Goal: Transaction & Acquisition: Purchase product/service

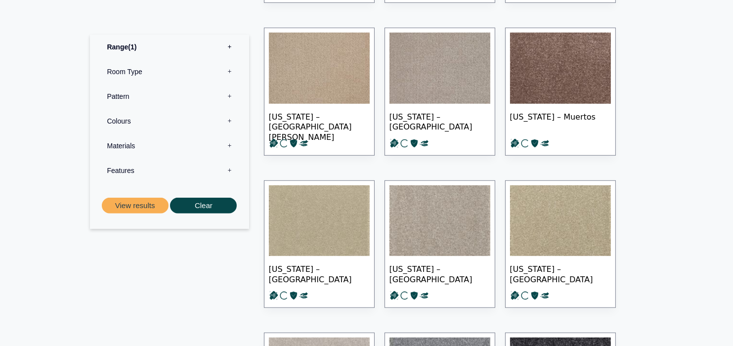
scroll to position [643, 0]
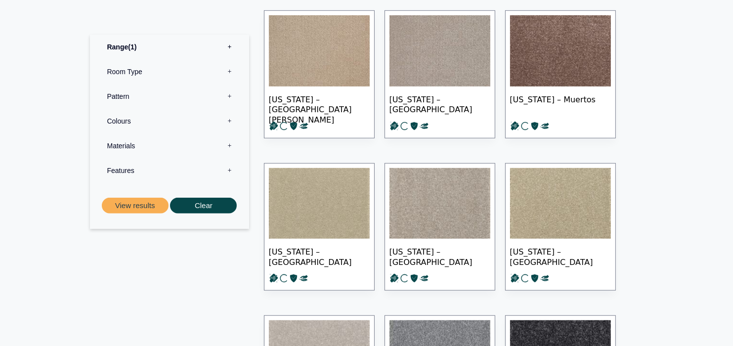
click at [448, 244] on span "[US_STATE] – [GEOGRAPHIC_DATA]" at bounding box center [440, 256] width 101 height 35
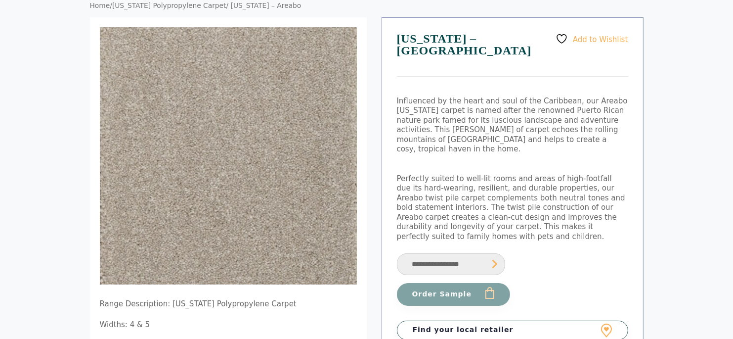
scroll to position [99, 0]
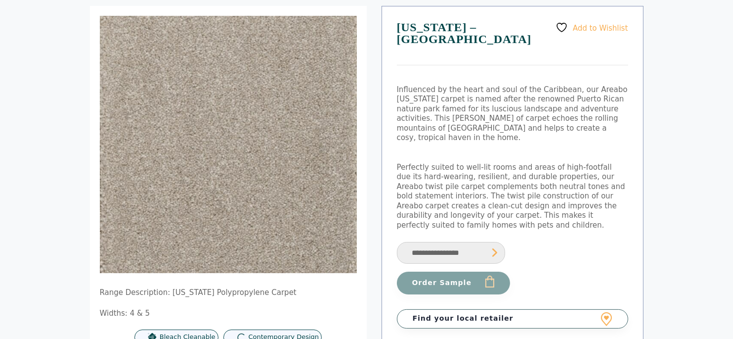
click at [266, 207] on img at bounding box center [228, 144] width 257 height 257
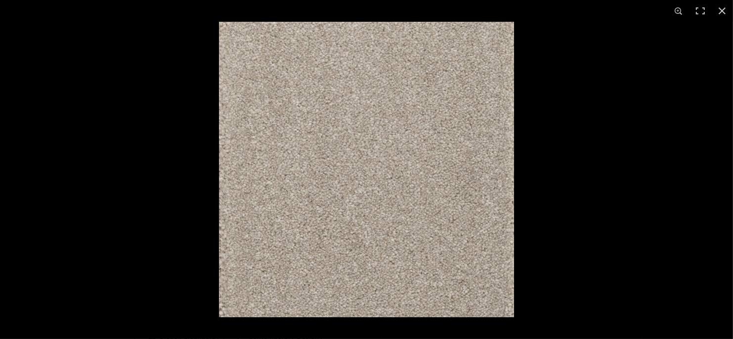
click at [369, 100] on img at bounding box center [366, 169] width 295 height 295
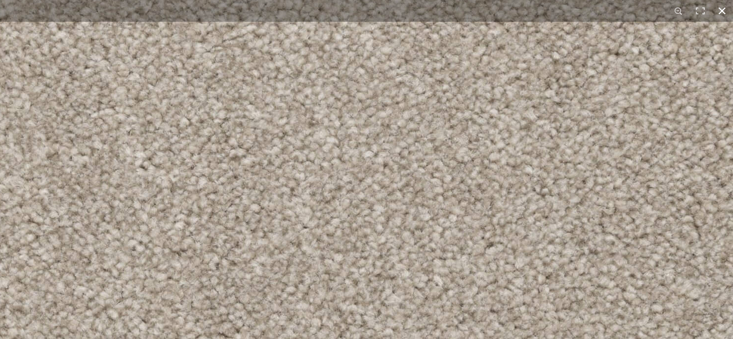
click at [721, 7] on button "Close (Esc)" at bounding box center [723, 11] width 22 height 22
